Goal: Transaction & Acquisition: Purchase product/service

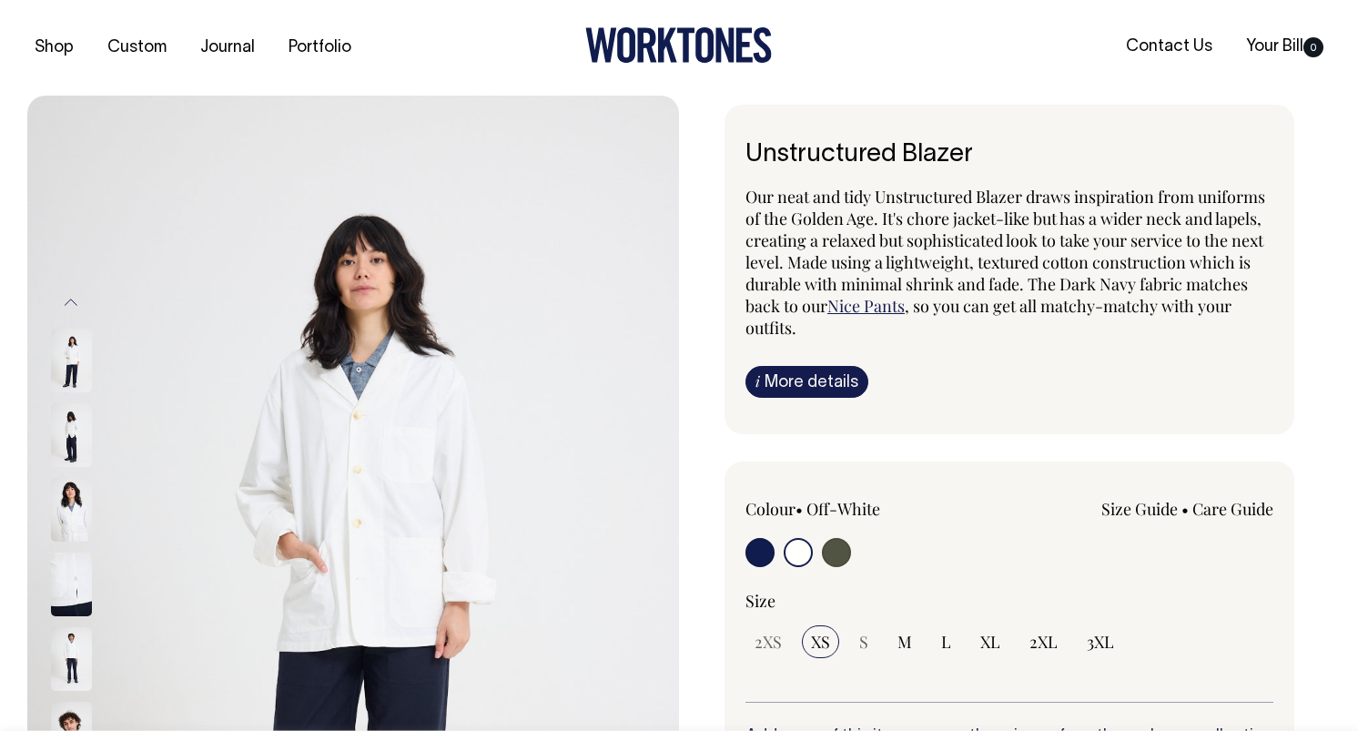
select select "Off-White"
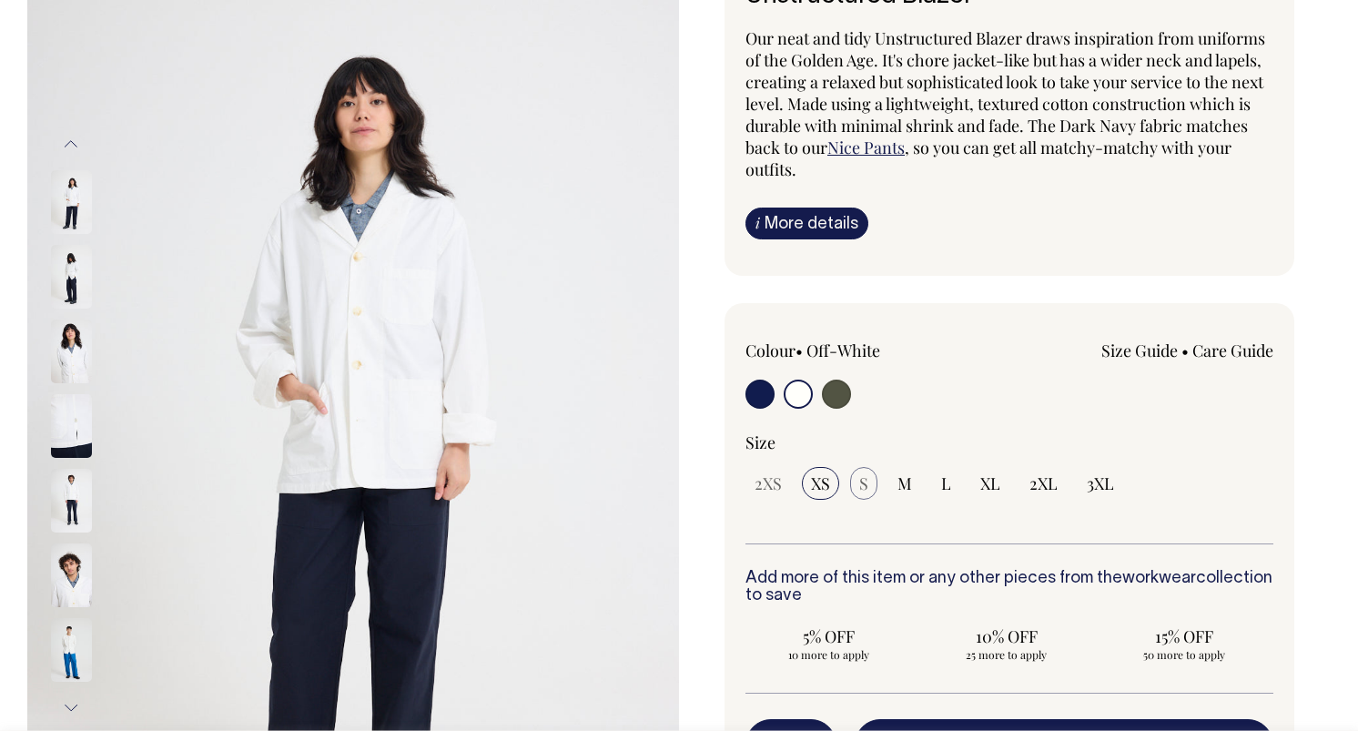
scroll to position [159, 0]
click at [863, 478] on span "S" at bounding box center [863, 482] width 9 height 22
click at [891, 480] on input "M" at bounding box center [904, 482] width 33 height 33
radio input "true"
select select "M"
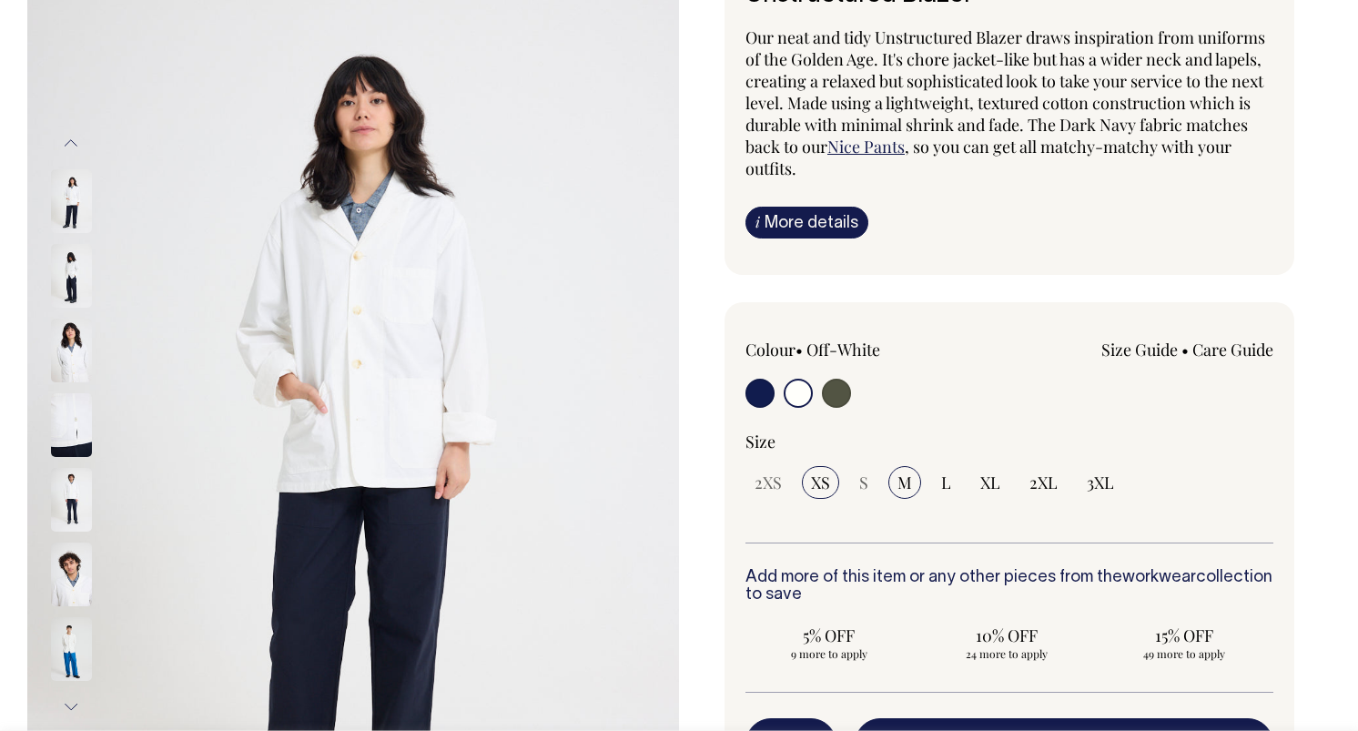
click at [836, 484] on input "XS" at bounding box center [820, 482] width 37 height 33
radio input "true"
select select "XS"
click at [881, 491] on div "2XS XS S M L XL 2XL 3XL" at bounding box center [1009, 482] width 528 height 33
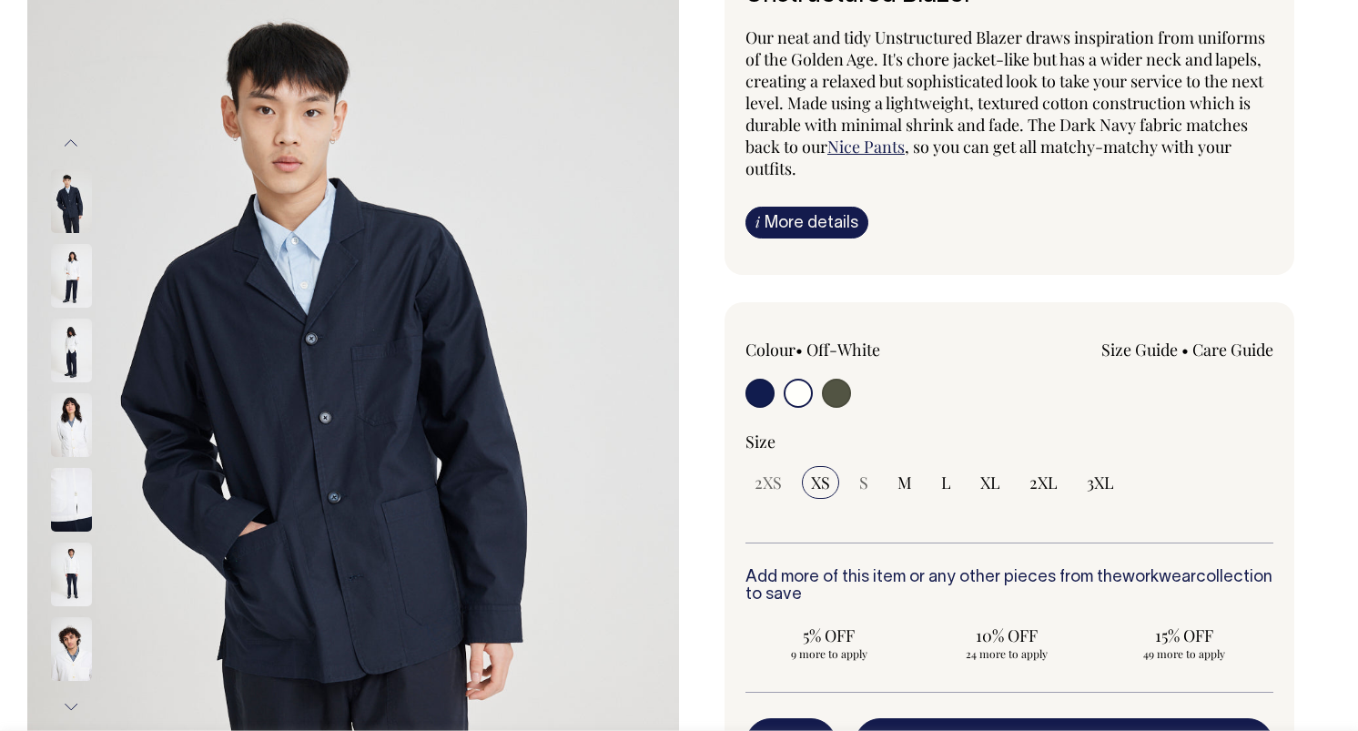
click at [78, 277] on img at bounding box center [71, 276] width 41 height 64
